Goal: Transaction & Acquisition: Purchase product/service

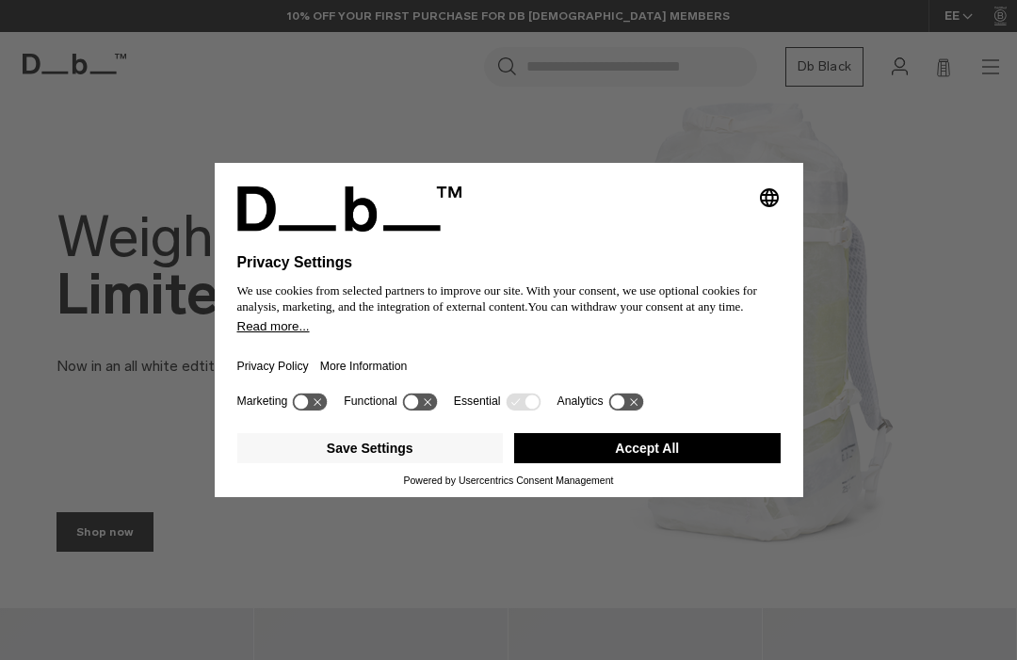
click at [581, 463] on button "Accept All" at bounding box center [647, 448] width 266 height 30
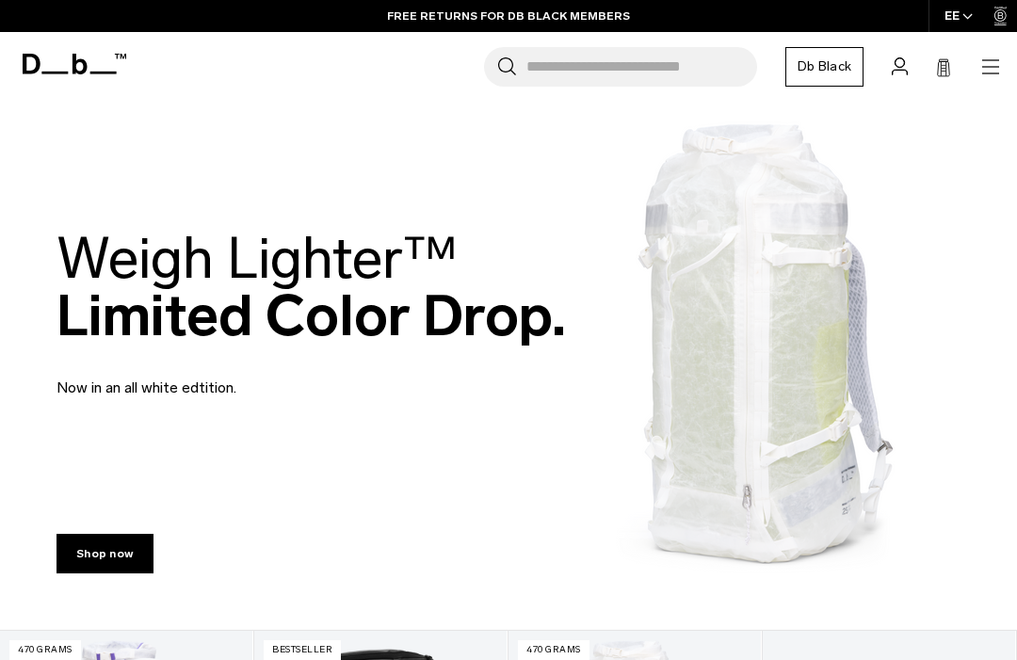
click at [1012, 86] on header "Db Shop By Category All Products New Arrivals Bestsellers" at bounding box center [508, 67] width 1017 height 70
click at [985, 50] on div "Search for Bags, Luggage... Search Close Trending Products All Products Hugger …" at bounding box center [569, 67] width 864 height 40
click at [980, 79] on div "Search for Bags, Luggage... Search Close Trending Products All Products Hugger …" at bounding box center [569, 67] width 864 height 40
click at [972, 70] on div "Search for Bags, Luggage... Search Close Trending Products All Products Hugger …" at bounding box center [569, 67] width 864 height 40
click at [974, 64] on div "Search for Bags, Luggage... Search Close Trending Products All Products Hugger …" at bounding box center [569, 67] width 864 height 40
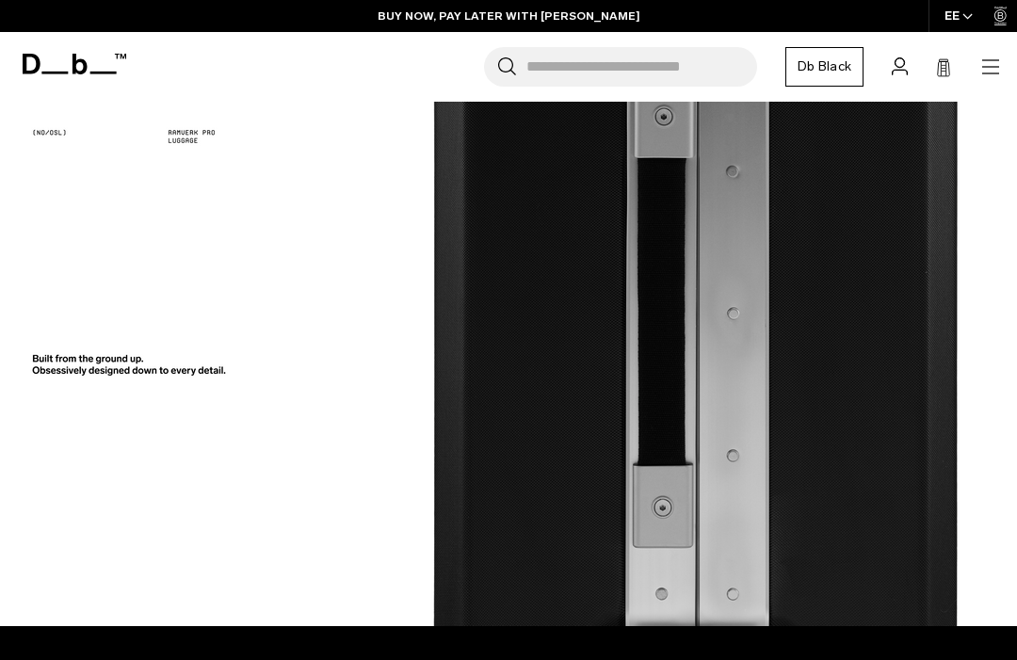
scroll to position [2074, 0]
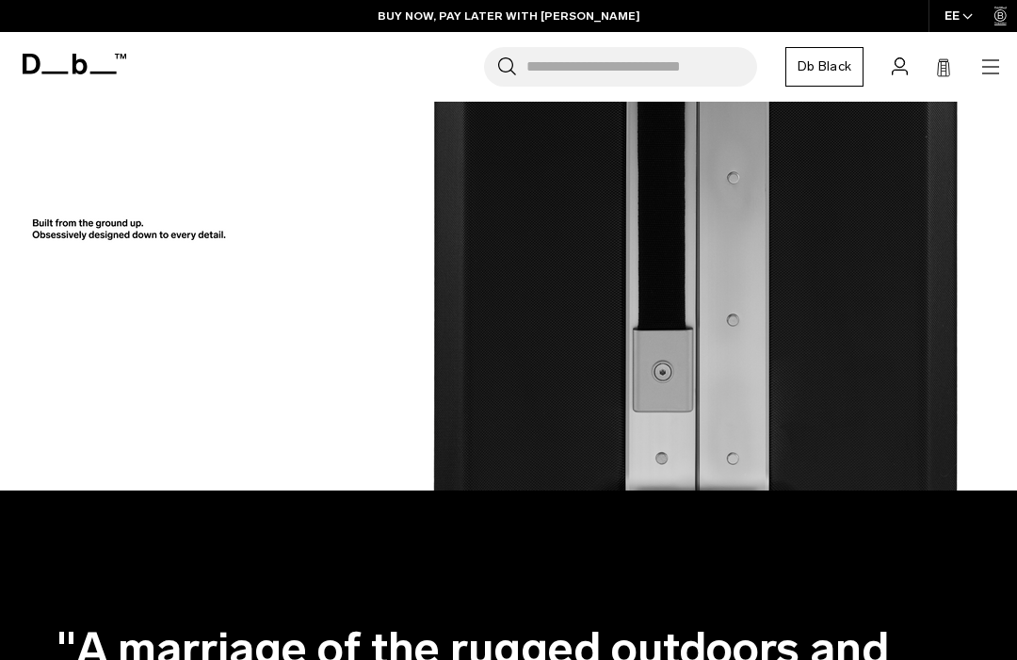
click at [985, 72] on icon "button" at bounding box center [990, 67] width 23 height 23
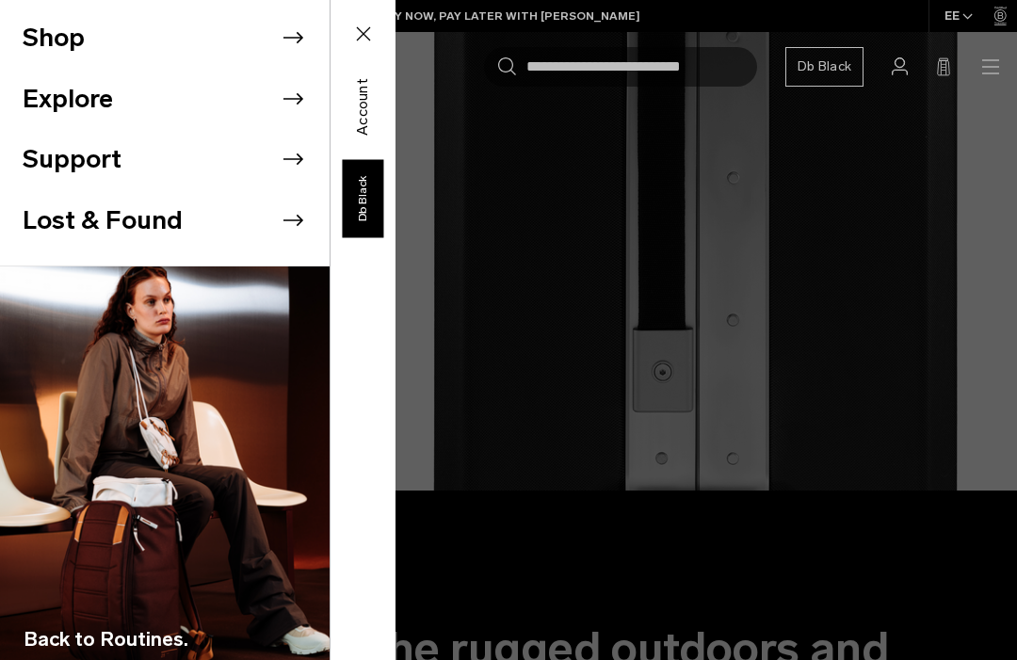
click at [72, 28] on button "Shop" at bounding box center [54, 38] width 62 height 39
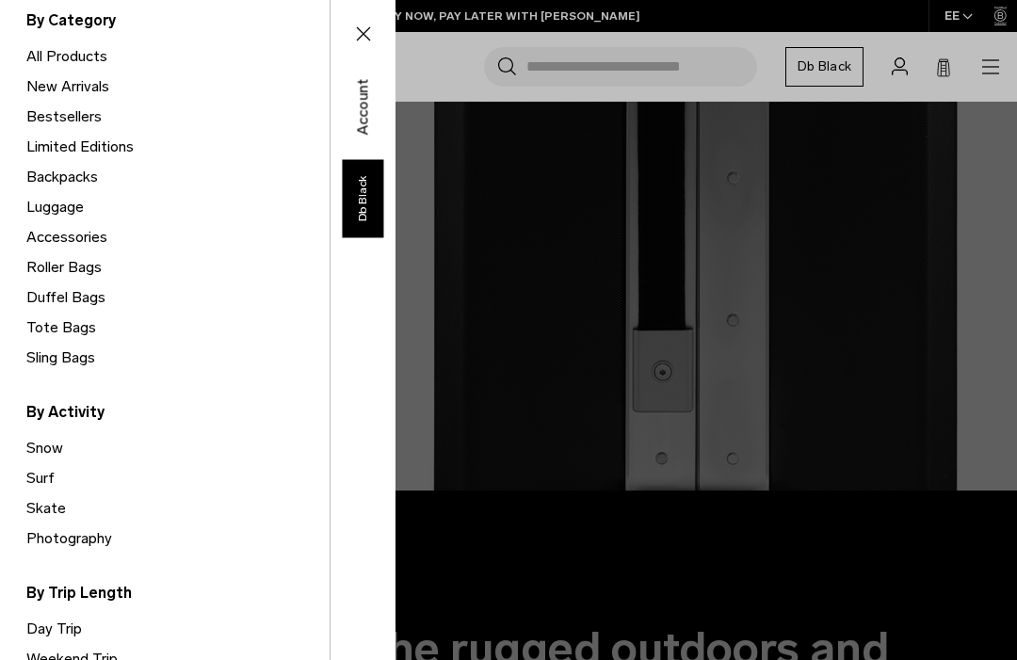
scroll to position [160, 0]
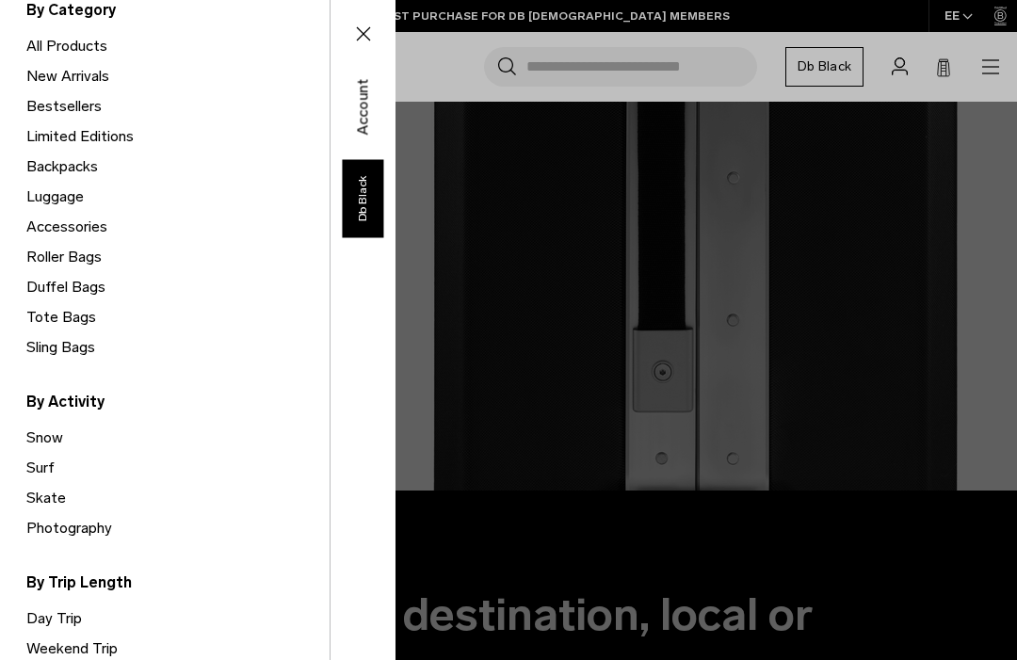
click at [40, 226] on link "Accessories" at bounding box center [177, 227] width 303 height 30
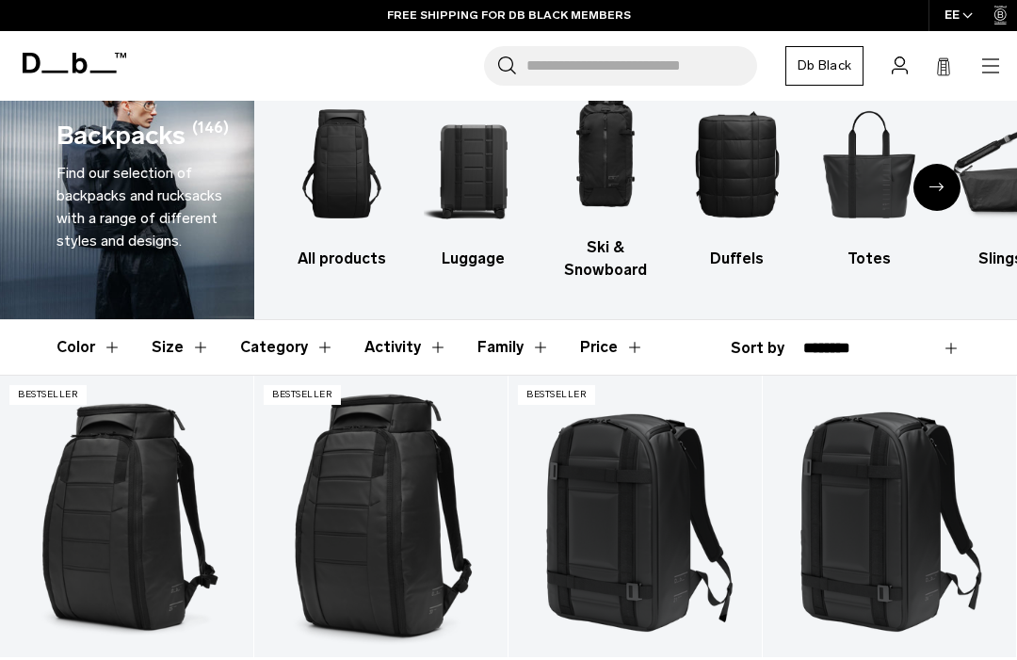
scroll to position [54, 0]
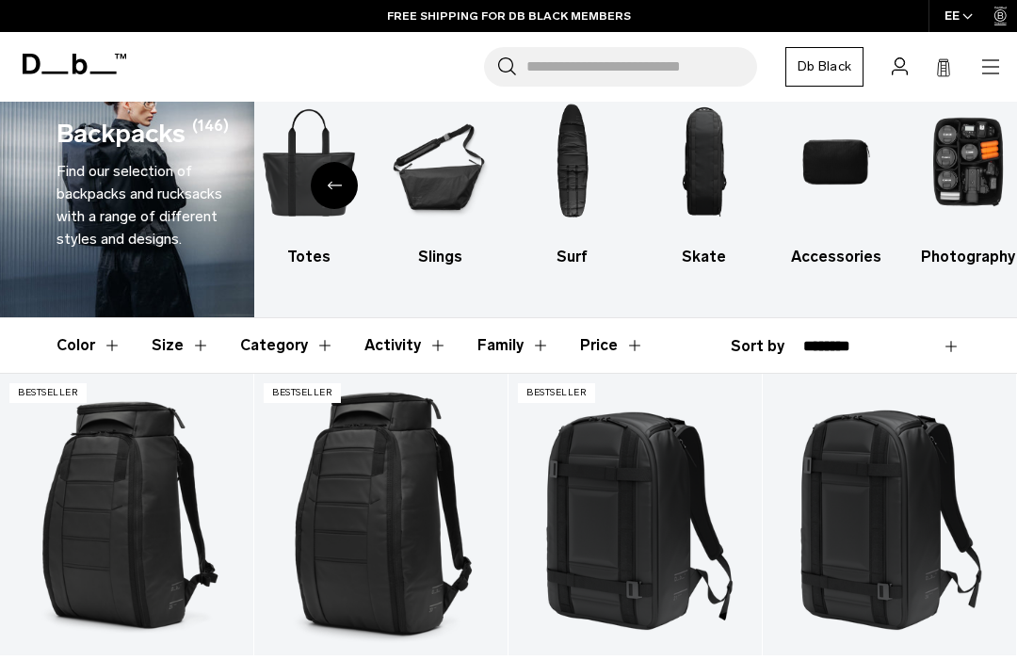
click at [837, 161] on img "9 / 10" at bounding box center [835, 162] width 99 height 149
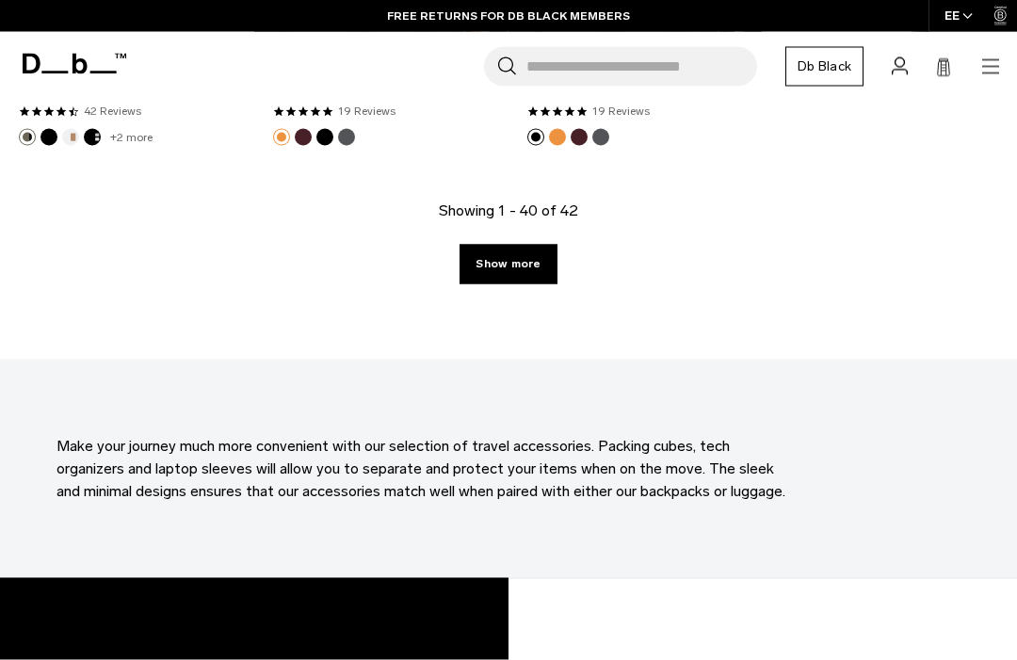
scroll to position [4969, 0]
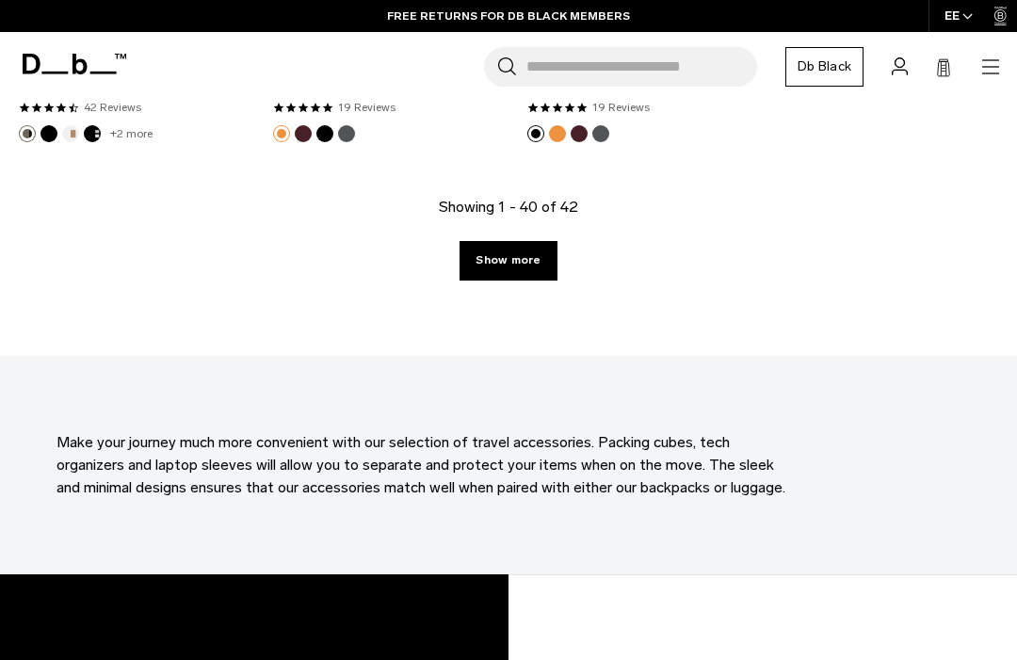
click at [497, 266] on link "Show more" at bounding box center [507, 261] width 97 height 40
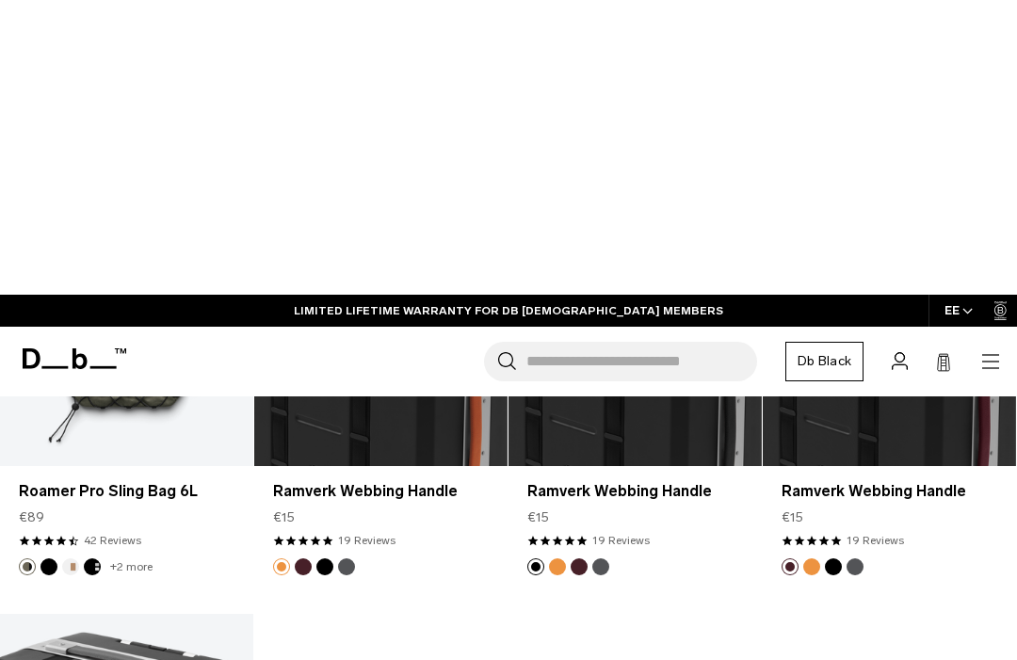
scroll to position [4536, 0]
